Goal: Navigation & Orientation: Go to known website

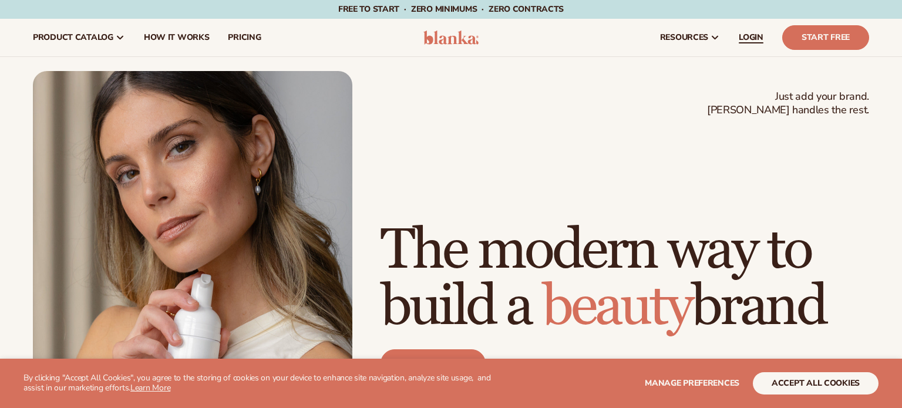
click at [752, 33] on span "LOGIN" at bounding box center [751, 37] width 25 height 9
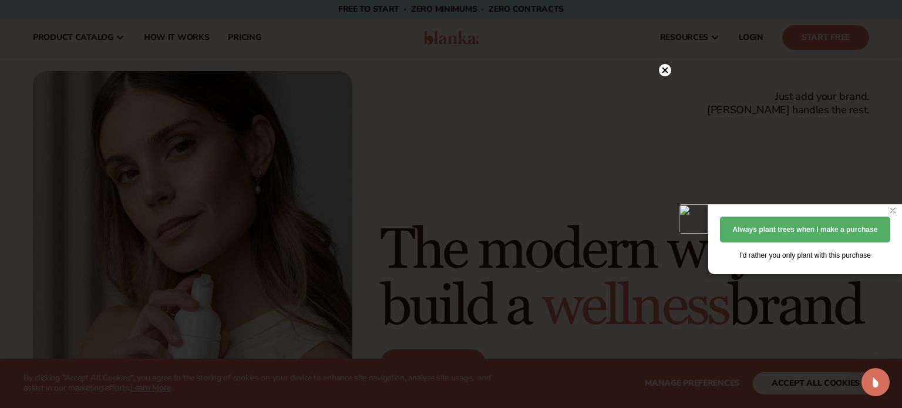
click at [667, 68] on icon at bounding box center [666, 71] width 6 height 6
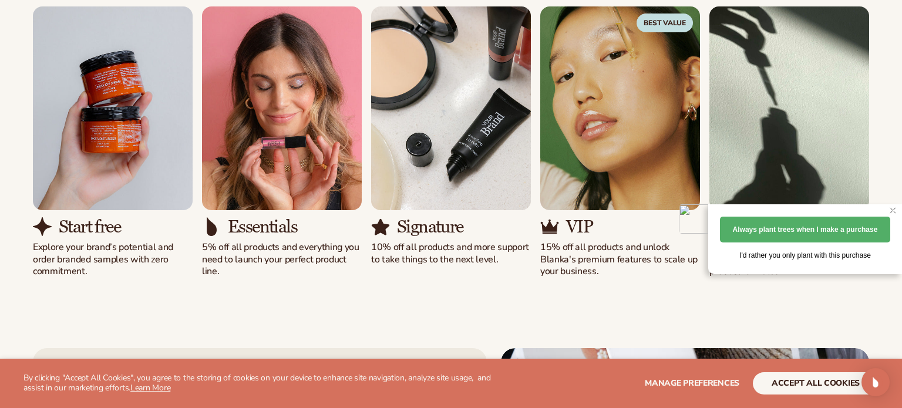
scroll to position [1129, 0]
